Goal: Task Accomplishment & Management: Complete application form

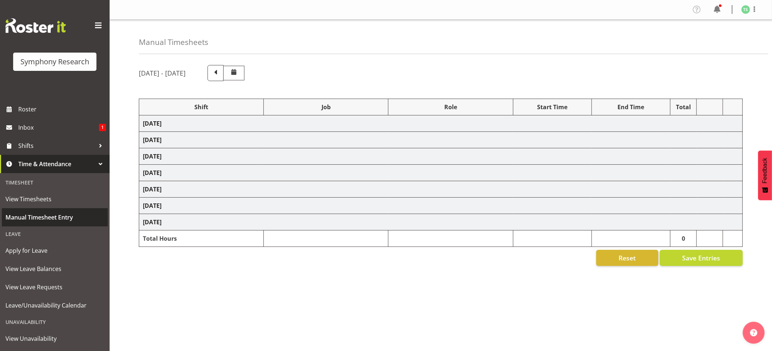
select select "48116"
select select "10732"
select select "47"
select select "10731"
select select "47"
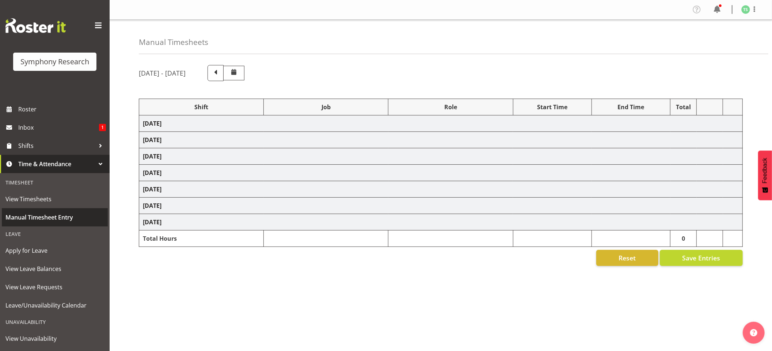
select select "48116"
select select "10732"
select select "47"
select select "48116"
select select "10731"
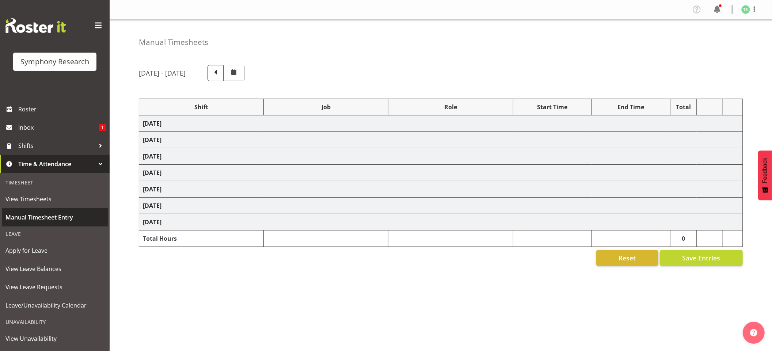
select select "47"
select select "48116"
select select "10732"
select select "47"
select select "48116"
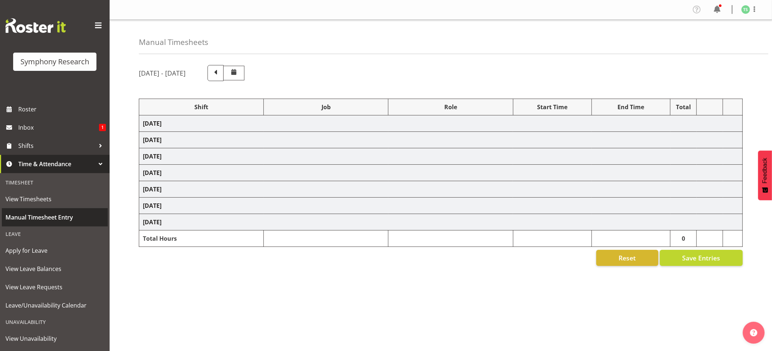
select select "10731"
select select "47"
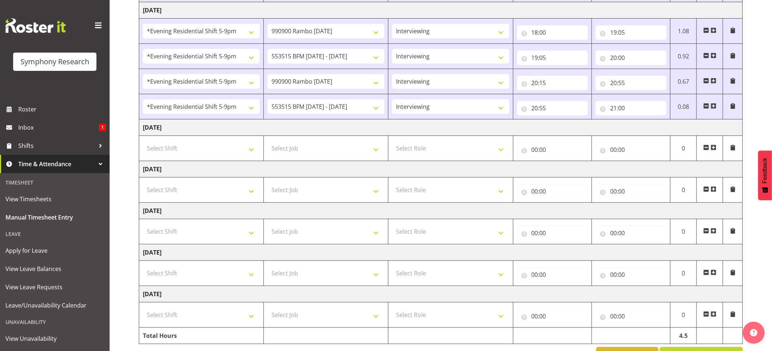
scroll to position [186, 0]
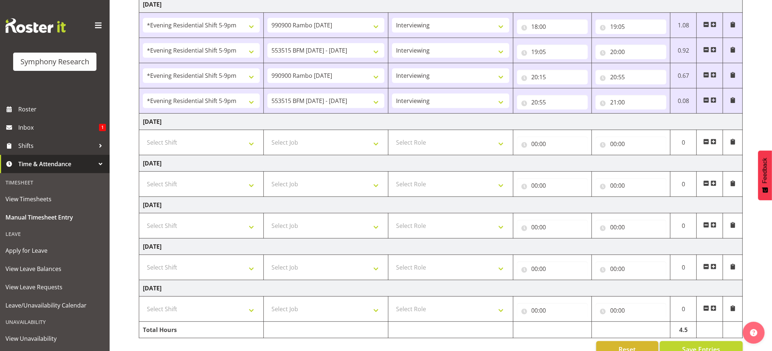
drag, startPoint x: 775, startPoint y: 206, endPoint x: 756, endPoint y: 317, distance: 112.7
click at [714, 102] on span at bounding box center [713, 100] width 6 height 6
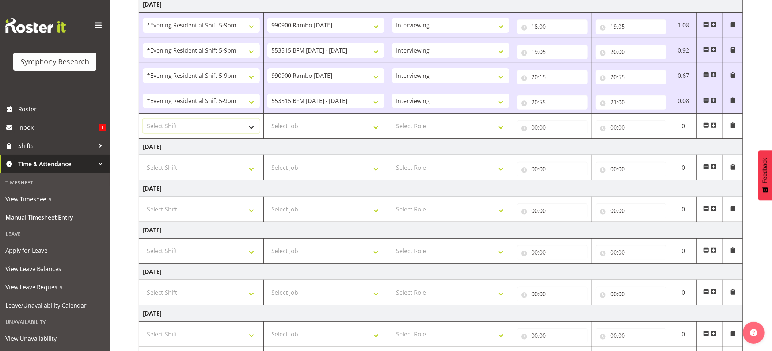
click at [253, 132] on select "Select Shift !!Weekend Residential (Roster IT Shift Label) *Business 9/10am ~ 4…" at bounding box center [201, 126] width 117 height 15
click at [252, 132] on select "Select Shift !!Weekend Residential (Roster IT Shift Label) *Business 9/10am ~ 4…" at bounding box center [201, 126] width 117 height 15
click at [253, 129] on select "Select Shift !!Weekend Residential (Roster IT Shift Label) *Business 9/10am ~ 4…" at bounding box center [201, 126] width 117 height 15
select select "57511"
click at [143, 120] on select "Select Shift !!Weekend Residential (Roster IT Shift Label) *Business 9/10am ~ 4…" at bounding box center [201, 126] width 117 height 15
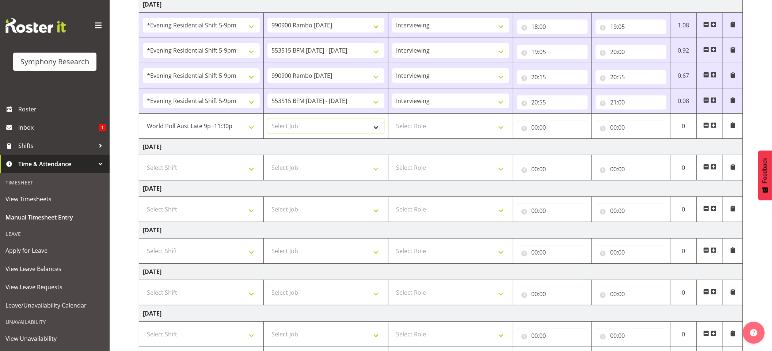
click at [382, 131] on select "Select Job 550060 IF Admin 553492 World Poll Aus Wave 2 Main 2025 553493 World …" at bounding box center [325, 126] width 117 height 15
select select "10499"
click at [267, 120] on select "Select Job 550060 IF Admin 553492 World Poll Aus Wave 2 Main 2025 553493 World …" at bounding box center [325, 126] width 117 height 15
click at [498, 127] on select "Select Role Briefing Interviewing" at bounding box center [450, 126] width 117 height 15
select select "47"
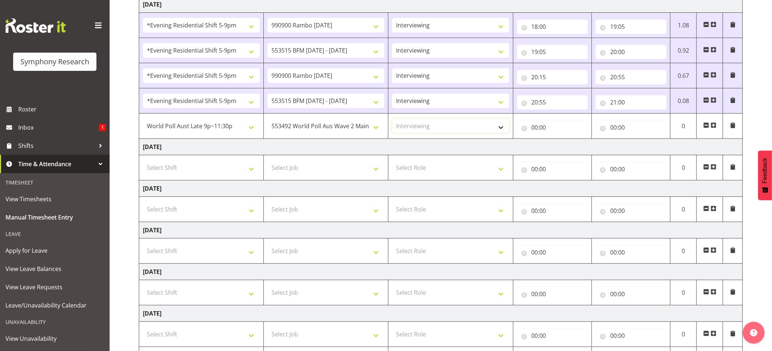
click at [392, 120] on select "Select Role Briefing Interviewing" at bounding box center [450, 126] width 117 height 15
click at [538, 129] on input "00:00" at bounding box center [552, 127] width 71 height 15
click at [570, 144] on select "00 01 02 03 04 05 06 07 08 09 10 11 12 13 14 15 16 17 18 19 20 21 22 23" at bounding box center [567, 146] width 16 height 15
select select "21"
click at [559, 141] on select "00 01 02 03 04 05 06 07 08 09 10 11 12 13 14 15 16 17 18 19 20 21 22 23" at bounding box center [567, 146] width 16 height 15
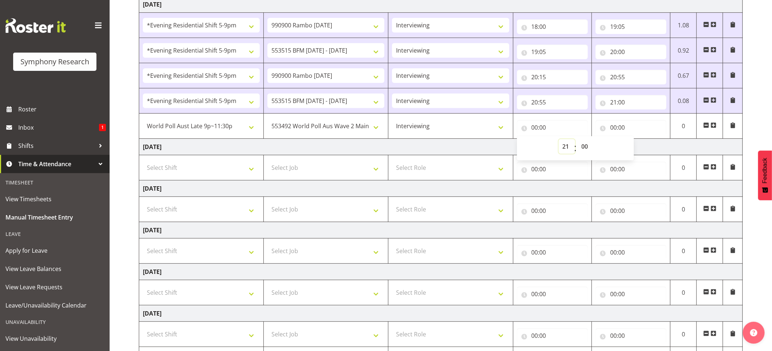
type input "21:00"
click at [542, 129] on input "21:00" at bounding box center [552, 127] width 71 height 15
click at [546, 130] on input "21:00" at bounding box center [552, 127] width 71 height 15
click at [586, 146] on select "00 01 02 03 04 05 06 07 08 09 10 11 12 13 14 15 16 17 18 19 20 21 22 23 24 25 2…" at bounding box center [586, 146] width 16 height 15
select select "31"
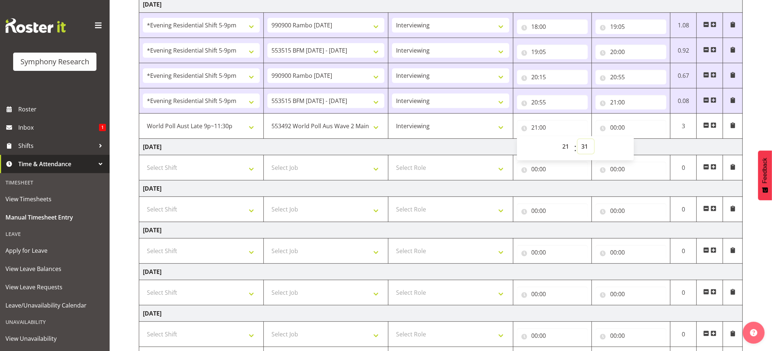
click at [578, 141] on select "00 01 02 03 04 05 06 07 08 09 10 11 12 13 14 15 16 17 18 19 20 21 22 23 24 25 2…" at bounding box center [586, 146] width 16 height 15
type input "21:31"
click at [620, 134] on input "00:00" at bounding box center [630, 127] width 71 height 15
click at [645, 144] on select "00 01 02 03 04 05 06 07 08 09 10 11 12 13 14 15 16 17 18 19 20 21 22 23" at bounding box center [645, 146] width 16 height 15
click at [657, 137] on div "00 01 02 03 04 05 06 07 08 09 10 11 12 13 14 15 16 17 18 19 20 21 22 23 : 00 01…" at bounding box center [653, 148] width 117 height 26
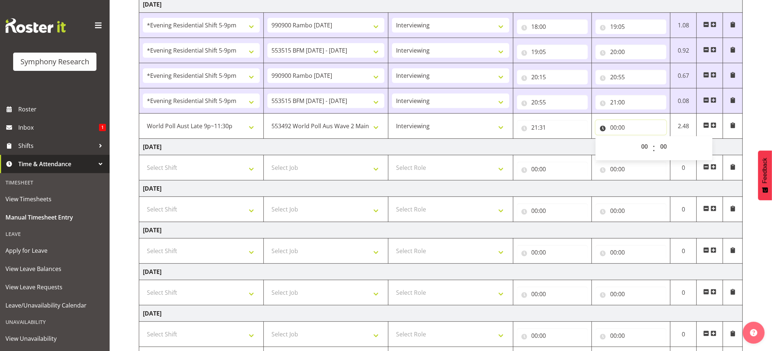
click at [621, 131] on input "00:00" at bounding box center [630, 127] width 71 height 15
click at [611, 130] on input "00:00" at bounding box center [630, 127] width 71 height 15
click at [613, 129] on input "00:00" at bounding box center [630, 127] width 71 height 15
click at [670, 146] on select "00 01 02 03 04 05 06 07 08 09 10 11 12 13 14 15 16 17 18 19 20 21 22 23 24 25 2…" at bounding box center [664, 146] width 16 height 15
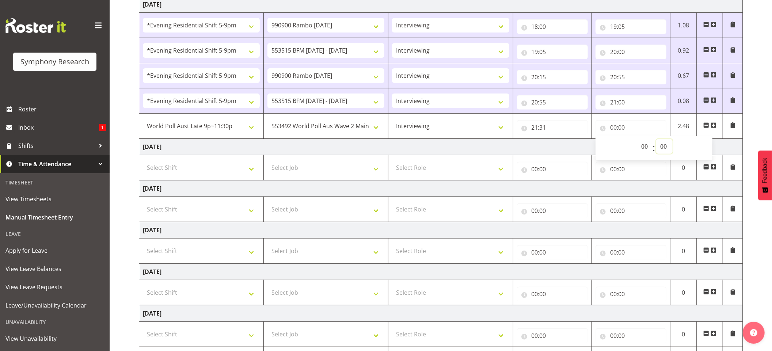
select select "22"
click at [656, 141] on select "00 01 02 03 04 05 06 07 08 09 10 11 12 13 14 15 16 17 18 19 20 21 22 23 24 25 2…" at bounding box center [664, 146] width 16 height 15
type input "00:22"
click at [658, 143] on select "00 01 02 03 04 05 06 07 08 09 10 11 12 13 14 15 16 17 18 19 20 21 22 23 24 25 2…" at bounding box center [664, 146] width 16 height 15
click at [656, 141] on select "00 01 02 03 04 05 06 07 08 09 10 11 12 13 14 15 16 17 18 19 20 21 22 23 24 25 2…" at bounding box center [664, 146] width 16 height 15
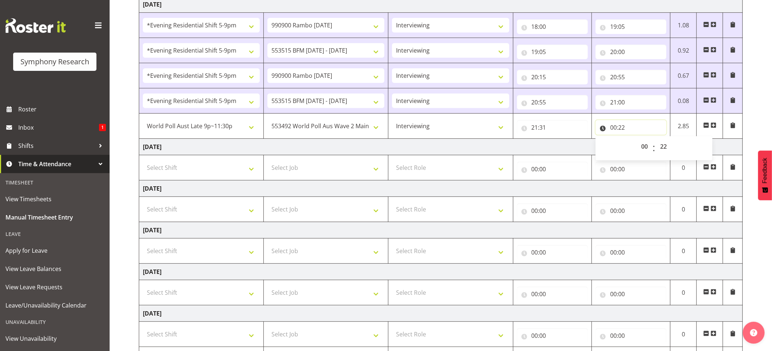
click at [615, 130] on input "00:22" at bounding box center [630, 127] width 71 height 15
click at [613, 130] on input "00:22" at bounding box center [630, 127] width 71 height 15
click at [640, 141] on select "00 01 02 03 04 05 06 07 08 09 10 11 12 13 14 15 16 17 18 19 20 21 22 23" at bounding box center [645, 146] width 16 height 15
select select "22"
click at [637, 141] on select "00 01 02 03 04 05 06 07 08 09 10 11 12 13 14 15 16 17 18 19 20 21 22 23" at bounding box center [645, 146] width 16 height 15
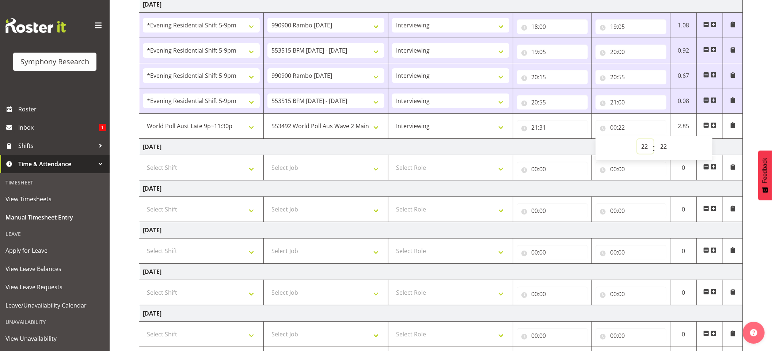
type input "22:22"
click at [623, 129] on input "22:22" at bounding box center [630, 127] width 71 height 15
click at [666, 149] on select "00 01 02 03 04 05 06 07 08 09 10 11 12 13 14 15 16 17 18 19 20 21 22 23 24 25 2…" at bounding box center [664, 146] width 16 height 15
select select "0"
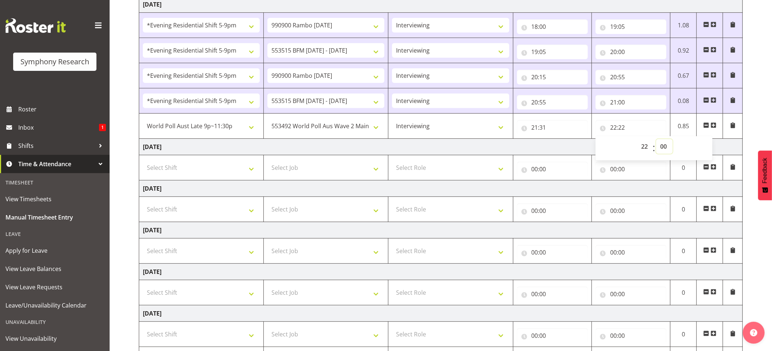
click at [656, 141] on select "00 01 02 03 04 05 06 07 08 09 10 11 12 13 14 15 16 17 18 19 20 21 22 23 24 25 2…" at bounding box center [664, 146] width 16 height 15
type input "22:00"
click at [623, 129] on input "22:00" at bounding box center [630, 127] width 71 height 15
click at [544, 129] on input "21:31" at bounding box center [552, 127] width 71 height 15
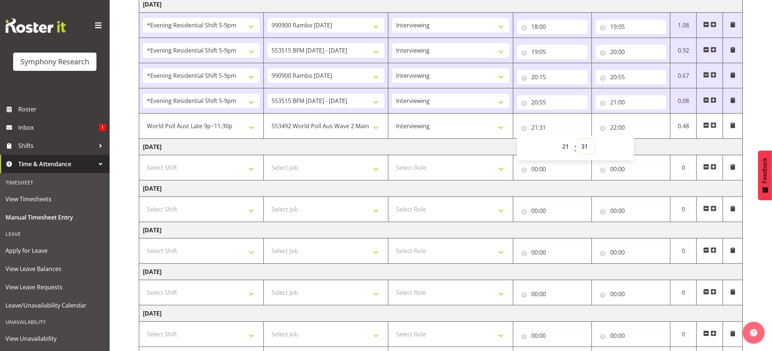
click at [593, 144] on select "00 01 02 03 04 05 06 07 08 09 10 11 12 13 14 15 16 17 18 19 20 21 22 23 24 25 2…" at bounding box center [586, 146] width 16 height 15
select select "30"
click at [578, 141] on select "00 01 02 03 04 05 06 07 08 09 10 11 12 13 14 15 16 17 18 19 20 21 22 23 24 25 2…" at bounding box center [586, 146] width 16 height 15
type input "21:30"
click at [620, 130] on input "22:00" at bounding box center [630, 127] width 71 height 15
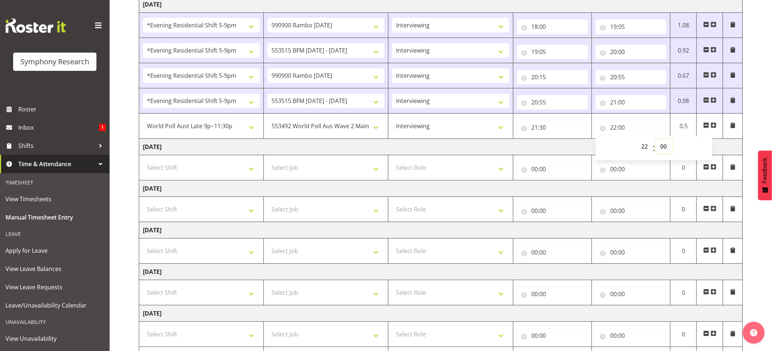
click at [664, 145] on select "00 01 02 03 04 05 06 07 08 09 10 11 12 13 14 15 16 17 18 19 20 21 22 23 24 25 2…" at bounding box center [664, 146] width 16 height 15
select select "30"
click at [656, 141] on select "00 01 02 03 04 05 06 07 08 09 10 11 12 13 14 15 16 17 18 19 20 21 22 23 24 25 2…" at bounding box center [664, 146] width 16 height 15
type input "22:30"
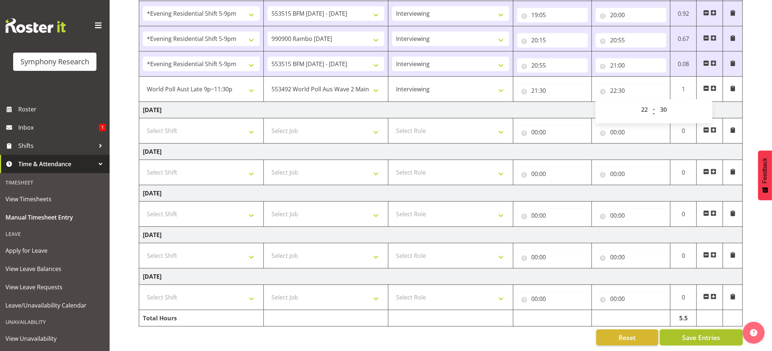
click at [701, 333] on span "Save Entries" at bounding box center [701, 337] width 38 height 9
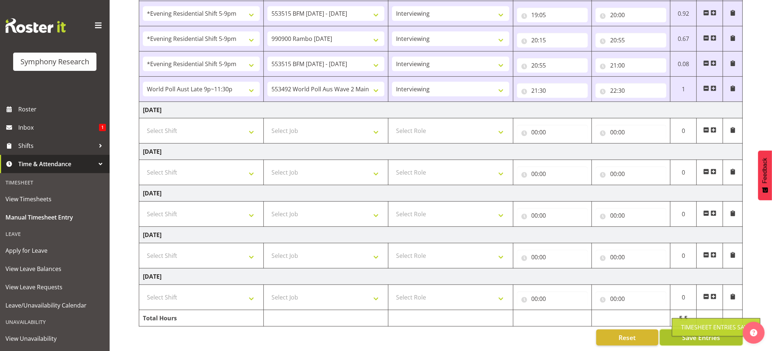
click at [694, 333] on span "Save Entries" at bounding box center [701, 337] width 38 height 9
click at [693, 324] on div "Timesheet Entries Save" at bounding box center [716, 327] width 70 height 9
click at [697, 333] on span "Save Entries" at bounding box center [701, 337] width 38 height 9
click at [698, 333] on span "Save Entries" at bounding box center [701, 337] width 38 height 9
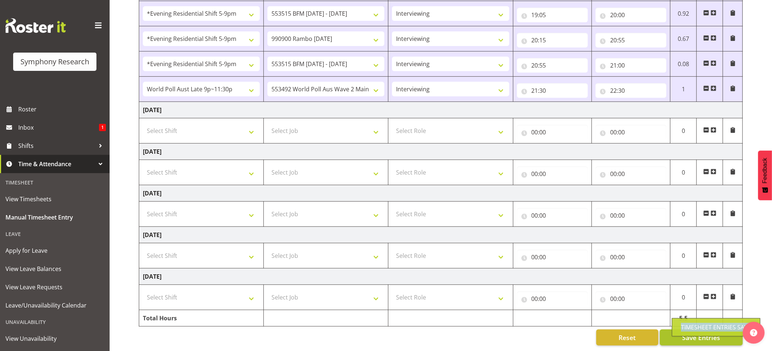
click at [699, 328] on div "Timesheet Entries Save" at bounding box center [716, 327] width 70 height 9
click at [701, 324] on div "Timesheet Entries Save" at bounding box center [716, 327] width 88 height 18
click at [689, 336] on button "Save Entries" at bounding box center [701, 337] width 83 height 16
click at [687, 333] on span "Save Entries" at bounding box center [701, 337] width 38 height 9
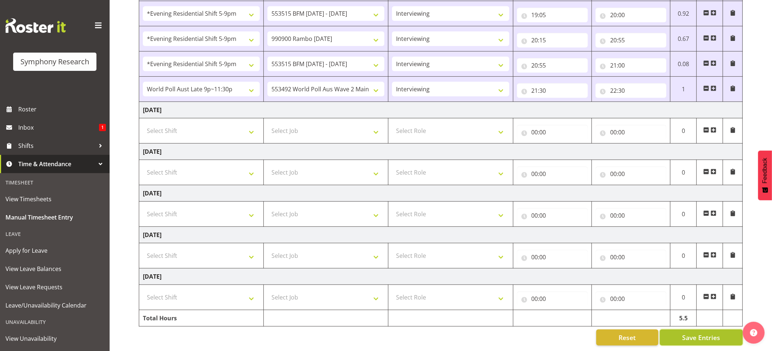
click at [687, 333] on span "Save Entries" at bounding box center [701, 337] width 38 height 9
click at [687, 329] on div "Timesheet Entries Save" at bounding box center [716, 327] width 70 height 9
drag, startPoint x: 687, startPoint y: 329, endPoint x: 701, endPoint y: 328, distance: 14.7
click at [691, 329] on div "Timesheet Entries Save" at bounding box center [716, 327] width 70 height 9
click at [697, 333] on span "Save Entries" at bounding box center [701, 337] width 38 height 9
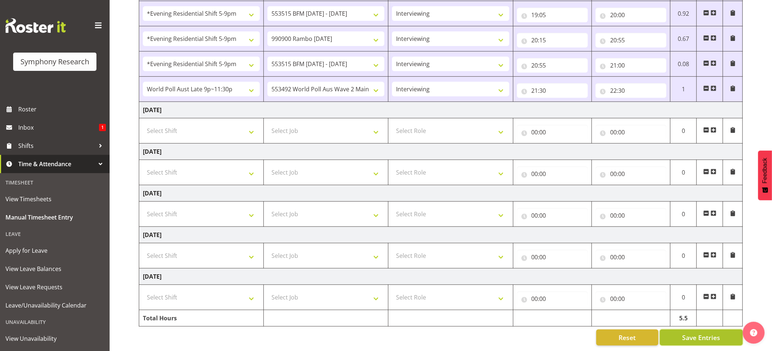
click at [667, 329] on button "Save Entries" at bounding box center [701, 337] width 83 height 16
click at [672, 328] on div "Timesheet Entries Save" at bounding box center [716, 327] width 88 height 18
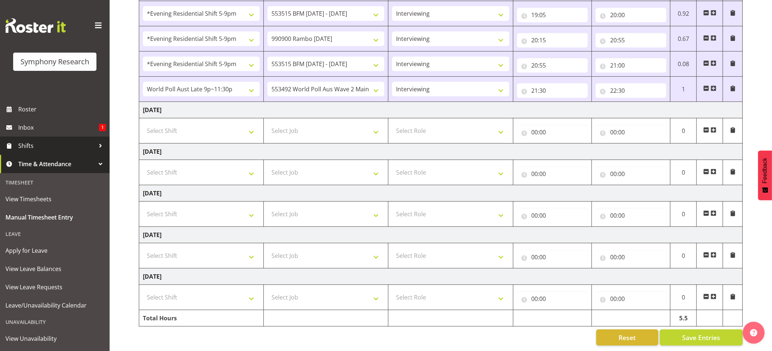
click at [29, 143] on span "Shifts" at bounding box center [56, 145] width 77 height 11
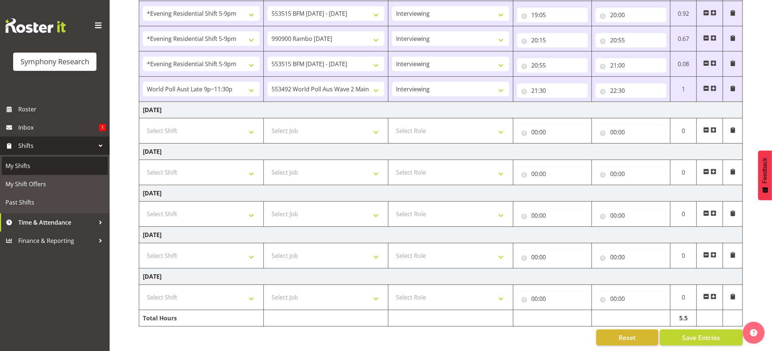
click at [22, 160] on link "My Shifts" at bounding box center [55, 166] width 106 height 18
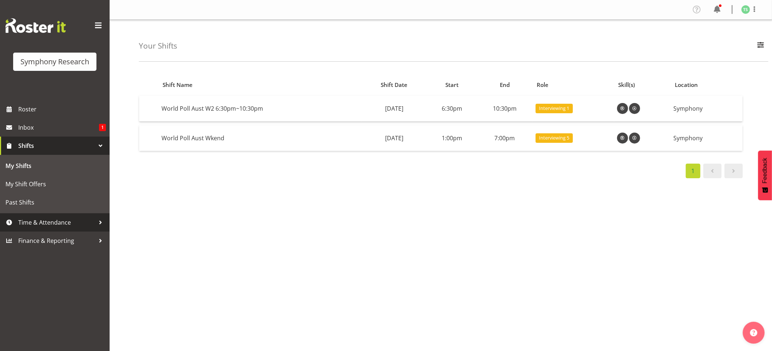
click at [43, 224] on span "Time & Attendance" at bounding box center [56, 222] width 77 height 11
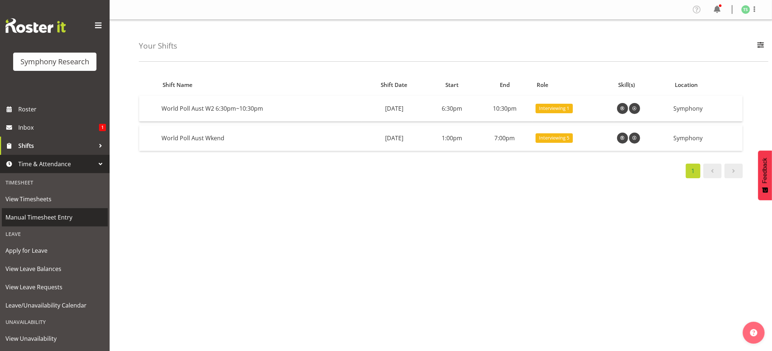
click at [71, 218] on span "Manual Timesheet Entry" at bounding box center [54, 217] width 99 height 11
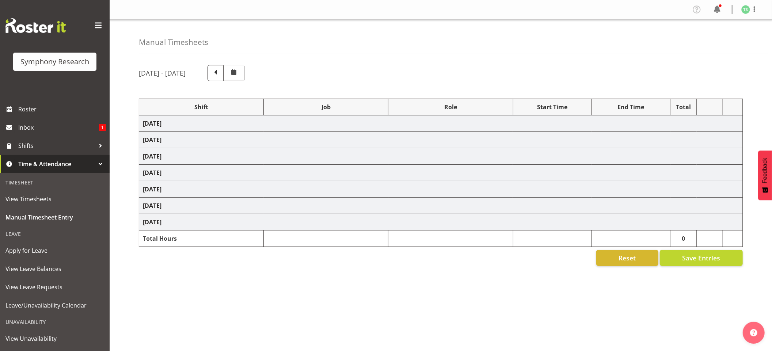
select select "48116"
select select "10732"
select select "47"
select select "10731"
select select "47"
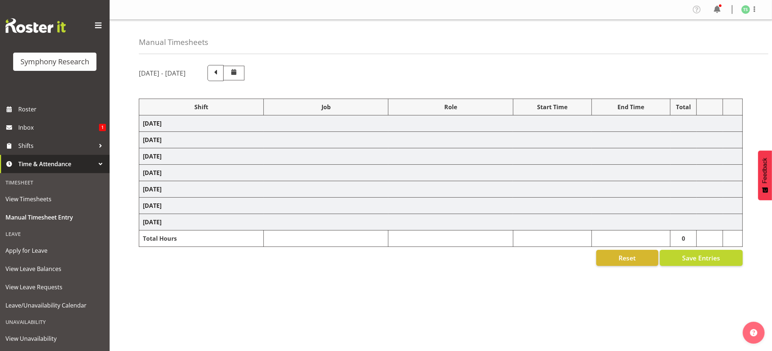
select select "48116"
select select "10732"
select select "47"
select select "48116"
select select "10731"
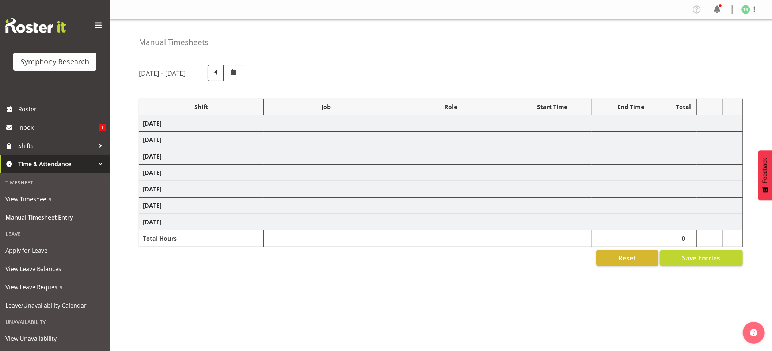
select select "47"
select select "48116"
select select "10732"
select select "47"
select select "48116"
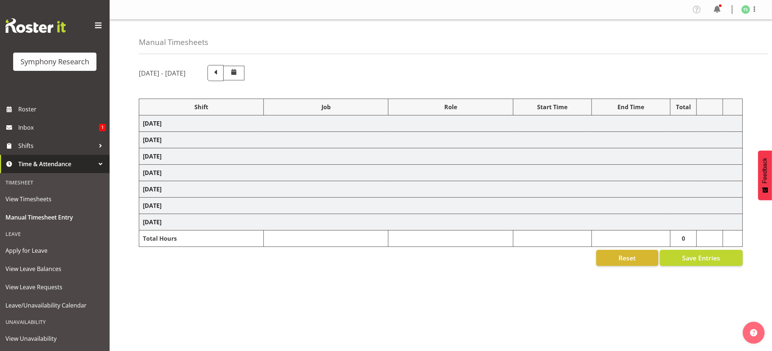
select select "10731"
select select "47"
select select "57511"
select select "10499"
select select "47"
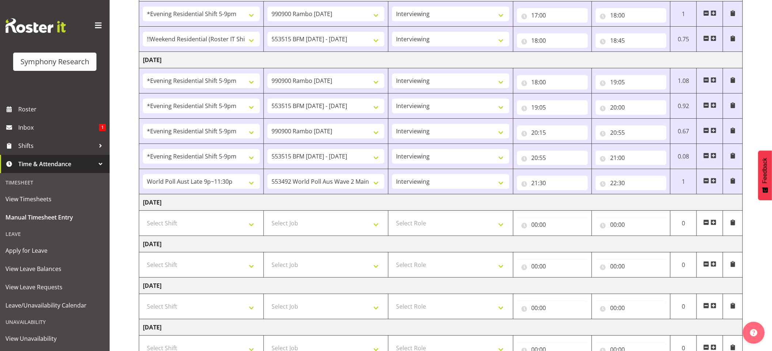
scroll to position [233, 0]
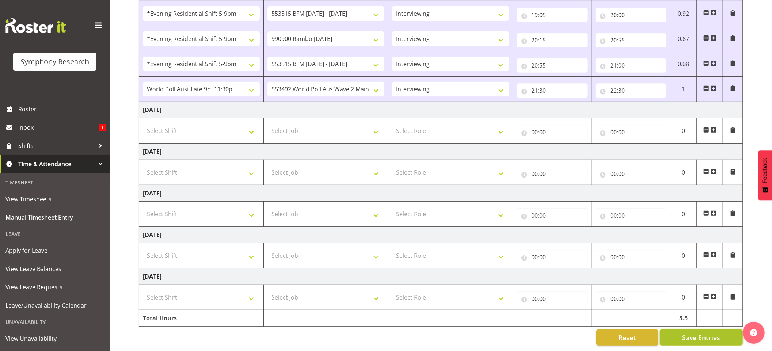
click at [690, 333] on span "Save Entries" at bounding box center [701, 337] width 38 height 9
click at [688, 327] on div "Timesheet Entries Save" at bounding box center [716, 327] width 70 height 9
click at [24, 144] on span "Shifts" at bounding box center [56, 145] width 77 height 11
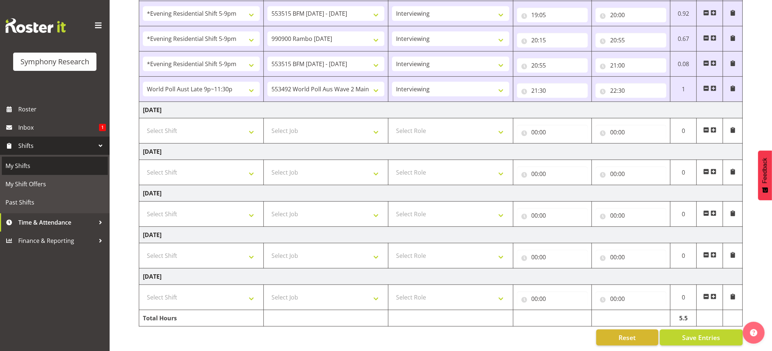
click at [20, 164] on span "My Shifts" at bounding box center [54, 165] width 99 height 11
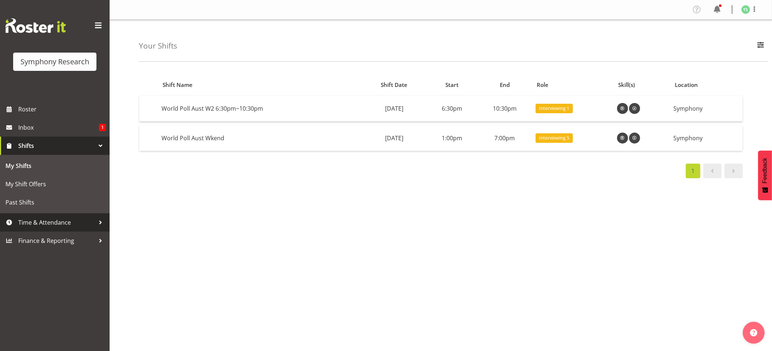
click at [39, 218] on span "Time & Attendance" at bounding box center [56, 222] width 77 height 11
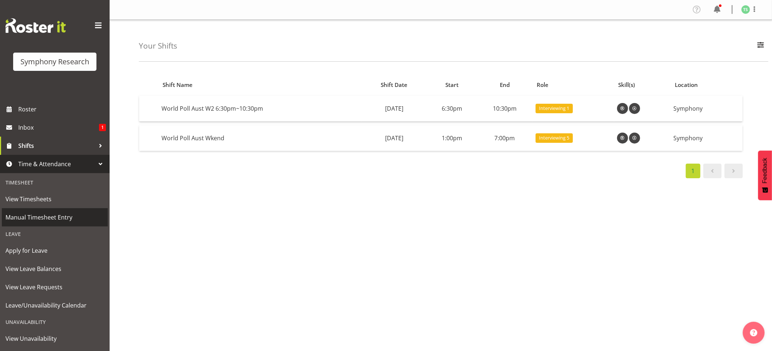
click at [39, 218] on span "Manual Timesheet Entry" at bounding box center [54, 217] width 99 height 11
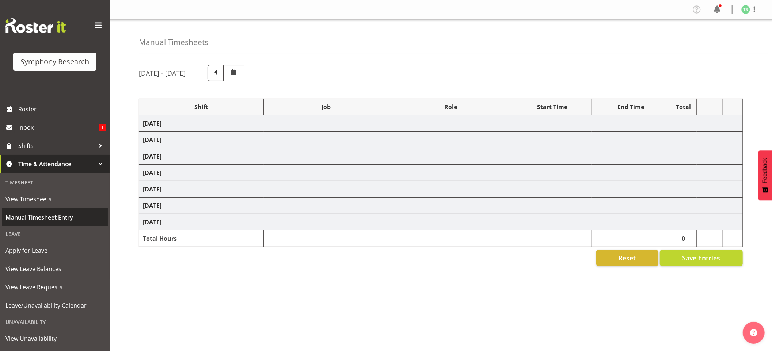
select select "48116"
select select "10732"
select select "47"
select select "10731"
select select "47"
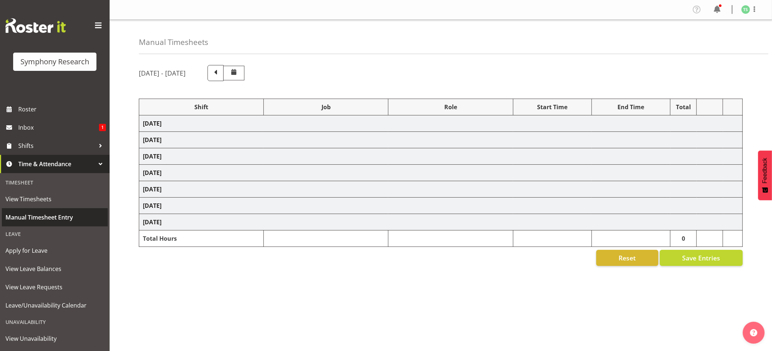
select select "48116"
select select "10732"
select select "47"
select select "48116"
select select "10731"
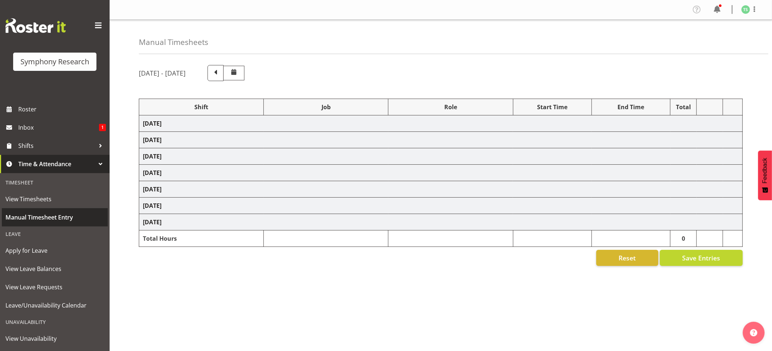
select select "47"
select select "48116"
select select "10732"
select select "47"
select select "48116"
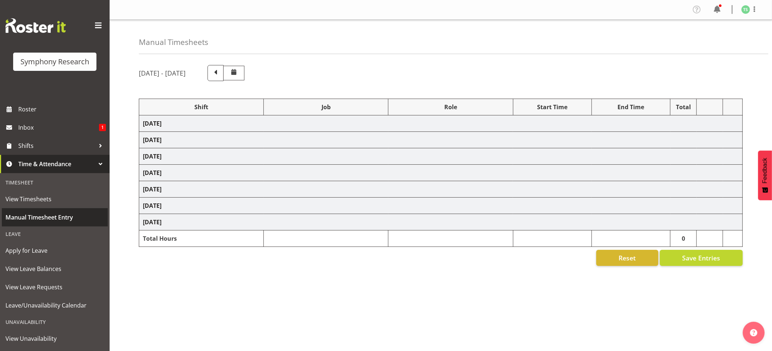
select select "10731"
select select "47"
select select "57511"
select select "10499"
select select "47"
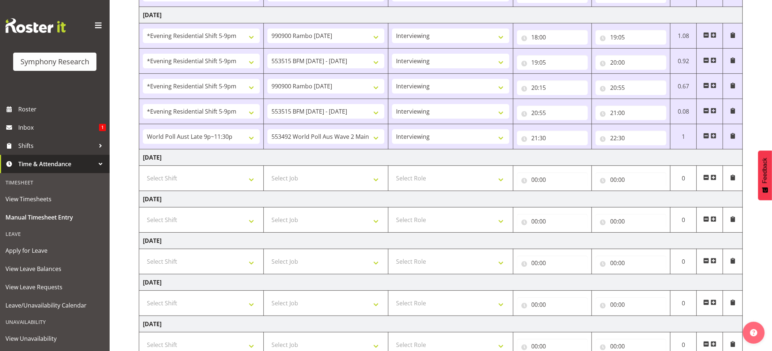
scroll to position [233, 0]
